Goal: Information Seeking & Learning: Learn about a topic

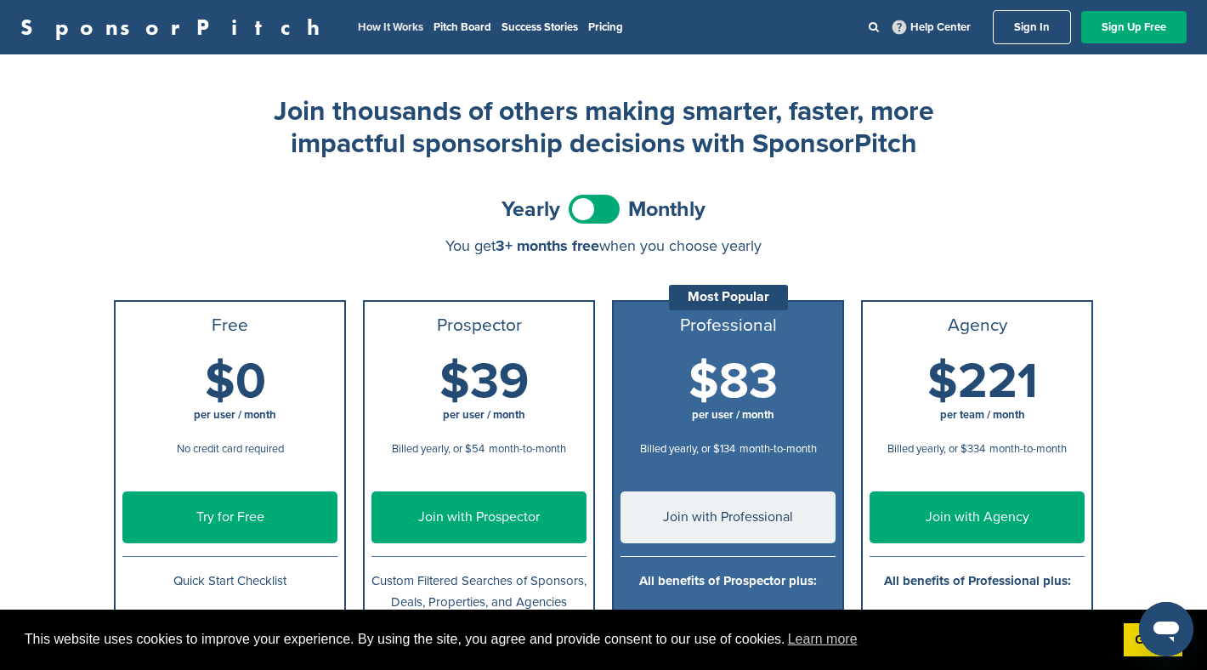
click at [358, 28] on link "How It Works" at bounding box center [390, 27] width 65 height 14
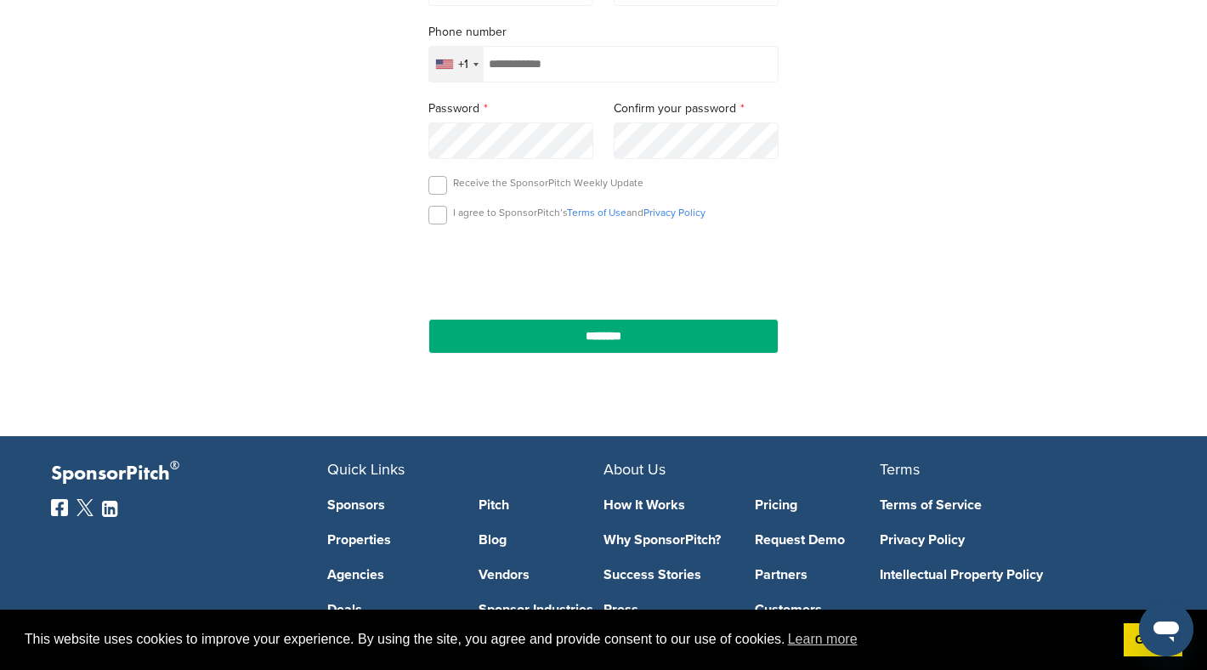
scroll to position [610, 0]
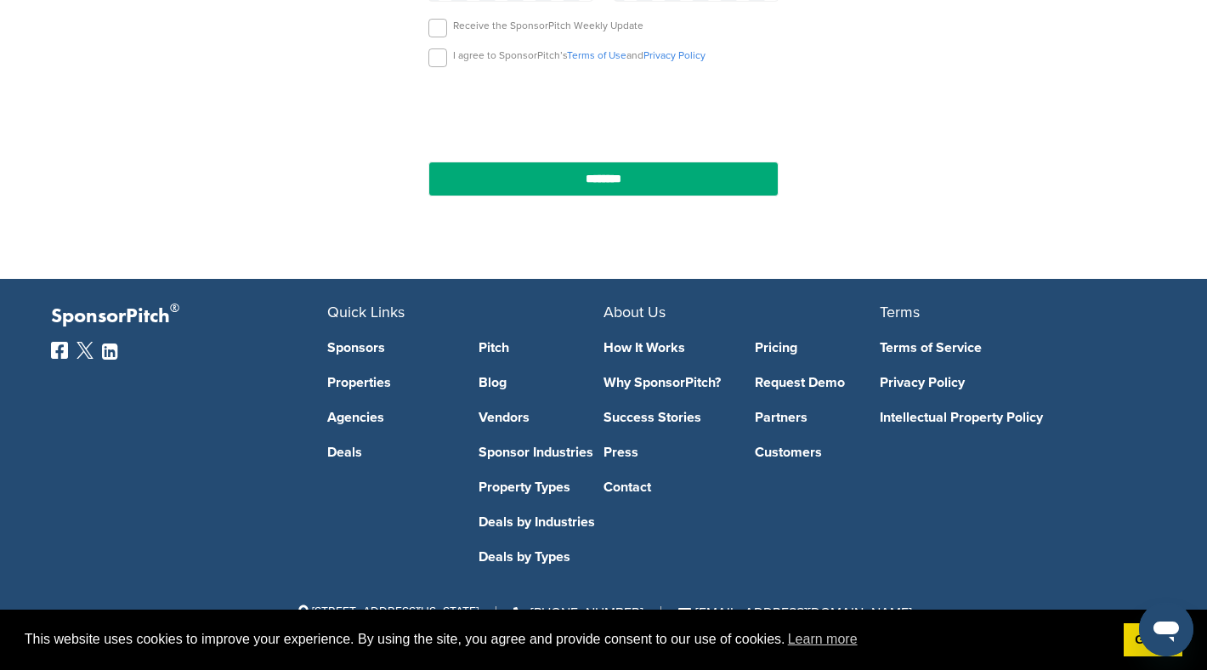
click at [505, 527] on link "Deals by Industries" at bounding box center [541, 522] width 126 height 14
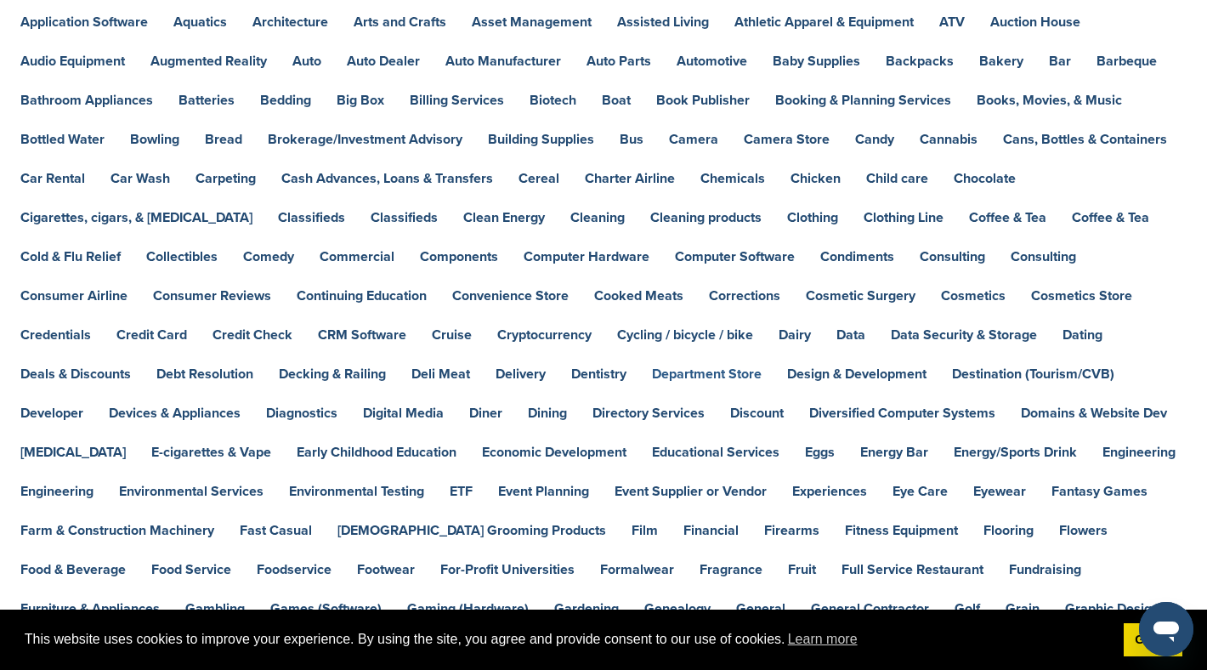
scroll to position [264, 0]
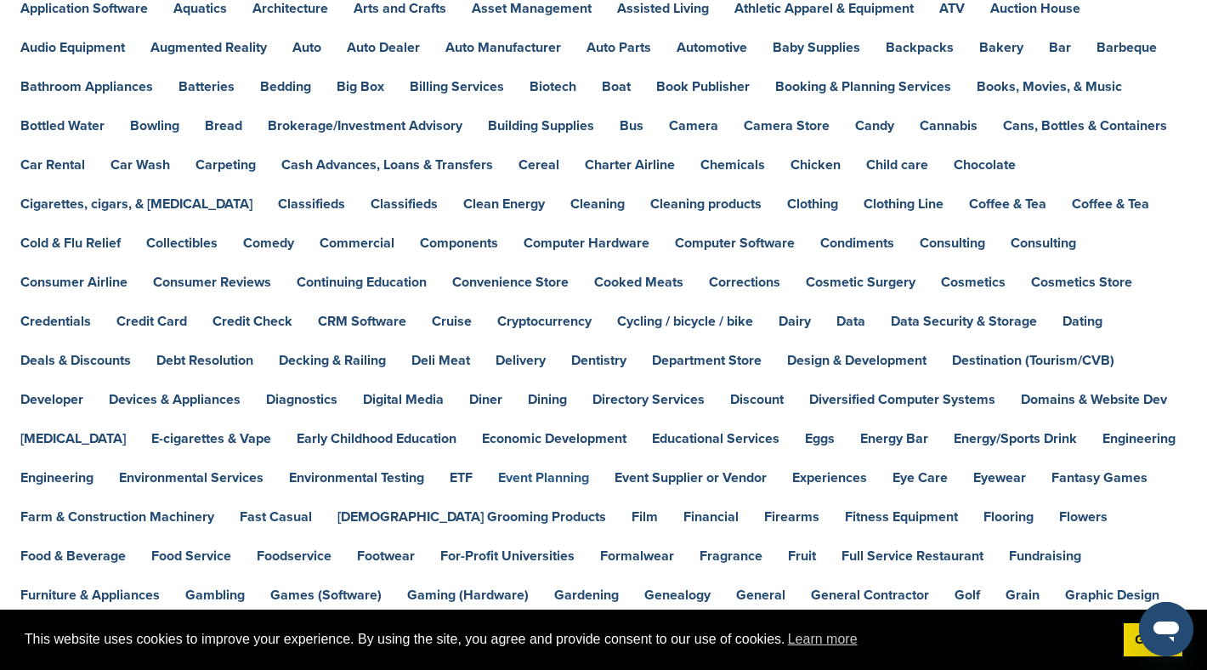
click at [575, 477] on link "Event Planning" at bounding box center [543, 478] width 91 height 14
